Goal: Task Accomplishment & Management: Complete application form

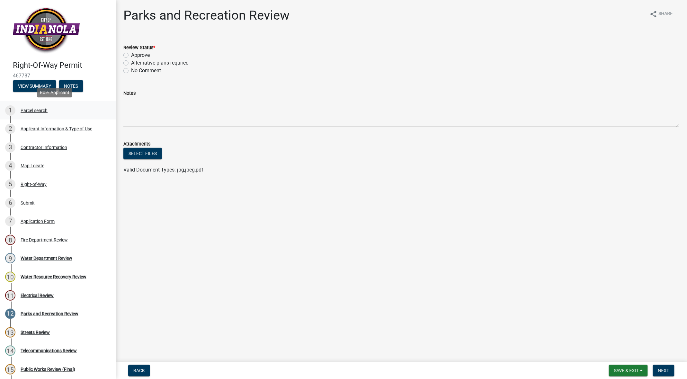
click at [30, 111] on div "Parcel search" at bounding box center [34, 110] width 27 height 4
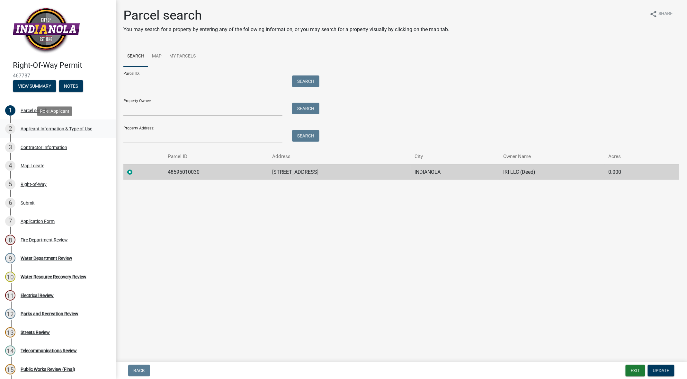
click at [34, 129] on div "Applicant Information & Type of Use" at bounding box center [57, 129] width 72 height 4
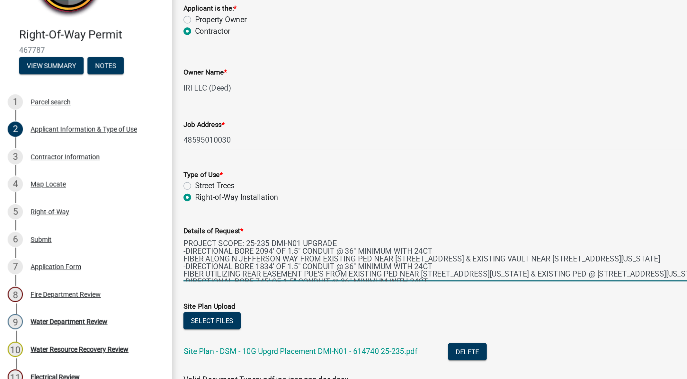
click at [315, 218] on textarea "PROJECT SCOPE: 25-235 DMI-N01 UPGRADE -DIRECTIONAL BORE 2094' OF 1.5" CONDUIT @…" at bounding box center [401, 216] width 556 height 30
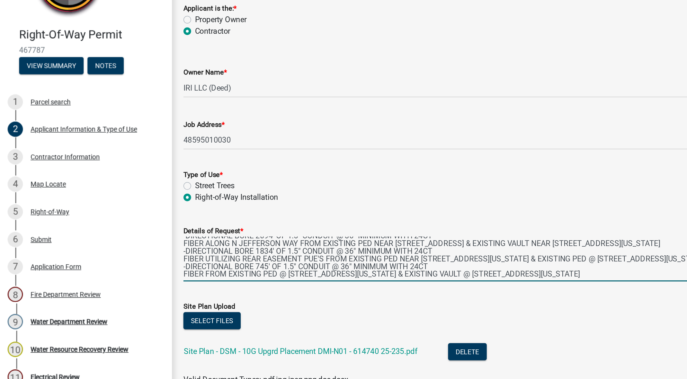
scroll to position [24, 0]
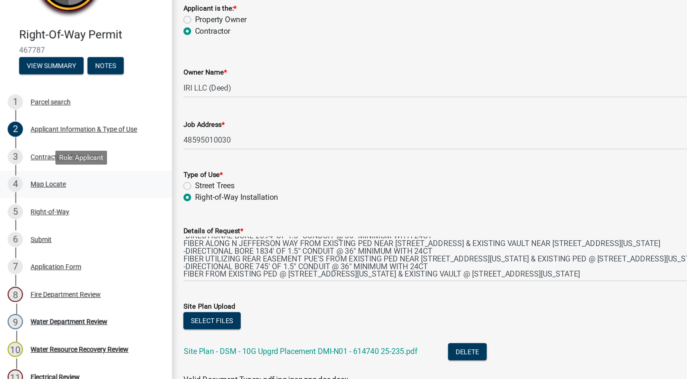
click at [37, 164] on div "Map Locate" at bounding box center [33, 166] width 24 height 4
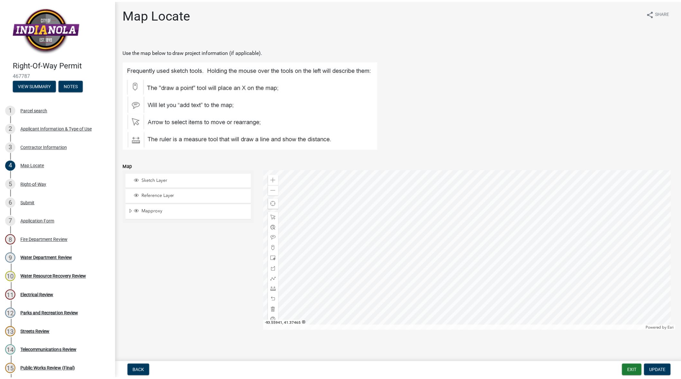
scroll to position [0, 0]
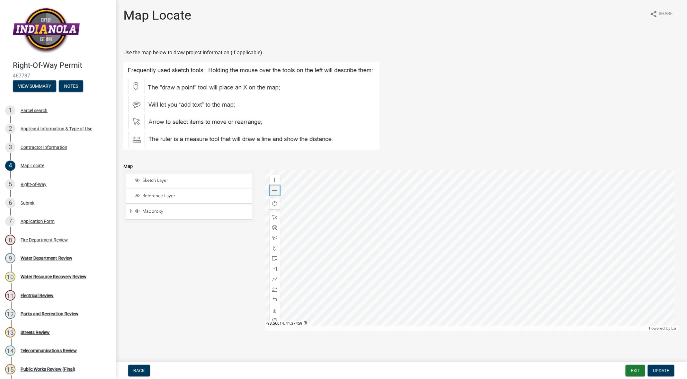
click at [275, 190] on span at bounding box center [274, 190] width 5 height 5
click at [513, 241] on div at bounding box center [472, 250] width 414 height 161
click at [273, 193] on span at bounding box center [274, 190] width 5 height 5
click at [275, 179] on span at bounding box center [274, 180] width 5 height 5
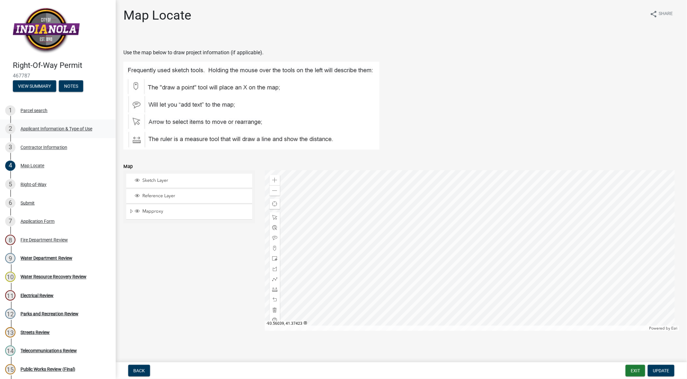
click at [54, 128] on div "Applicant Information & Type of Use" at bounding box center [57, 129] width 72 height 4
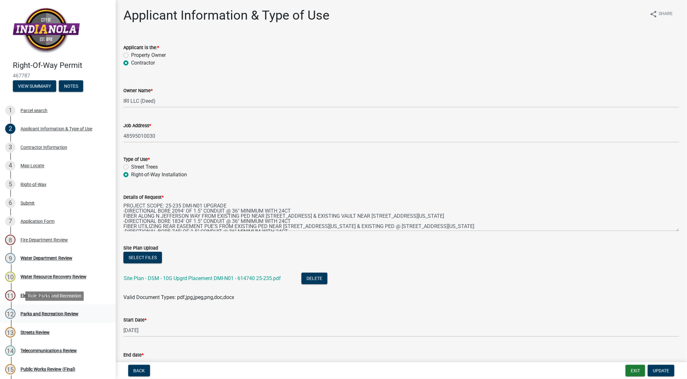
click at [40, 315] on div "Parks and Recreation Review" at bounding box center [50, 314] width 58 height 4
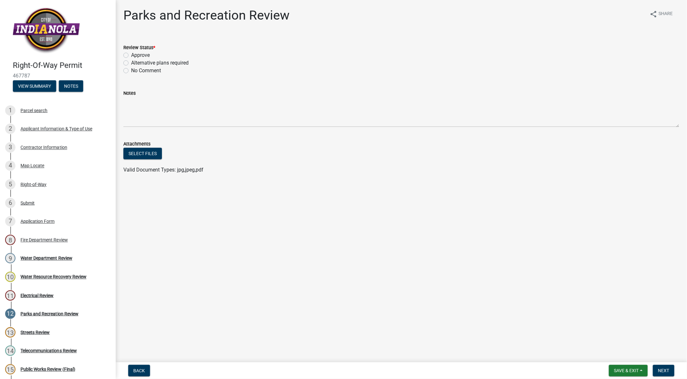
click at [131, 53] on label "Approve" at bounding box center [140, 55] width 19 height 8
click at [131, 53] on input "Approve" at bounding box center [133, 53] width 4 height 4
radio input "true"
click at [658, 368] on span "Next" at bounding box center [663, 370] width 11 height 5
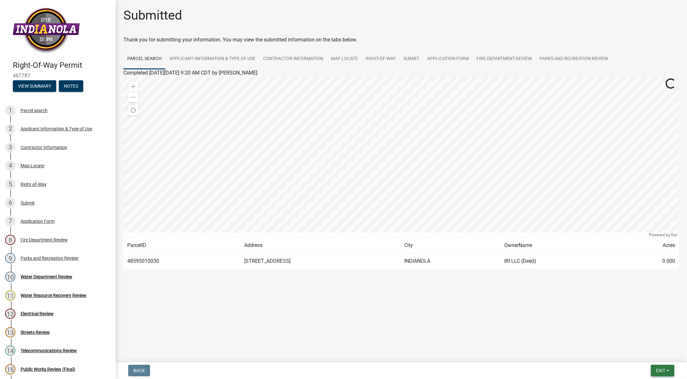
click at [654, 370] on button "Exit" at bounding box center [662, 371] width 23 height 12
click at [645, 356] on button "Save & Exit" at bounding box center [648, 354] width 51 height 15
